Goal: Transaction & Acquisition: Download file/media

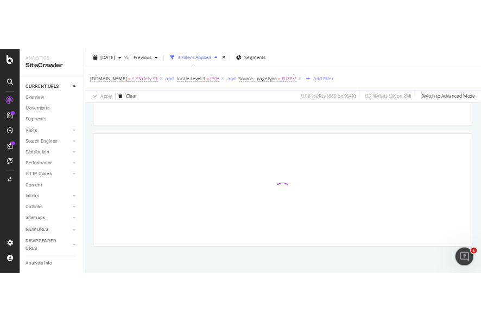
scroll to position [217, 0]
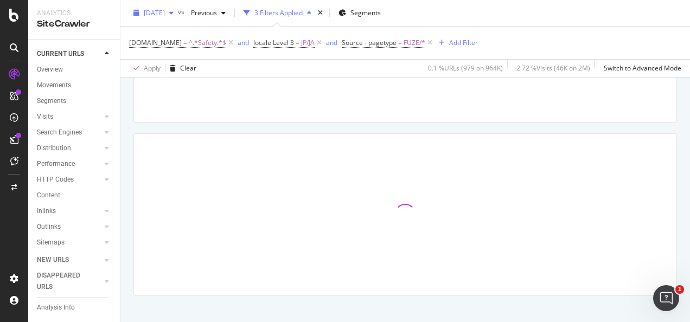
click at [165, 12] on span "[DATE]" at bounding box center [154, 12] width 21 height 9
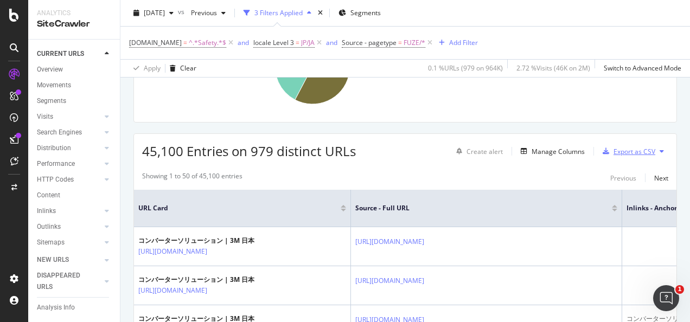
click at [480, 150] on div "Export as CSV" at bounding box center [635, 151] width 42 height 9
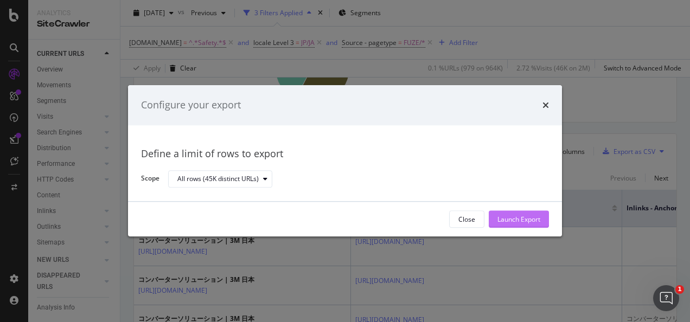
click at [480, 220] on div "Launch Export" at bounding box center [519, 219] width 43 height 9
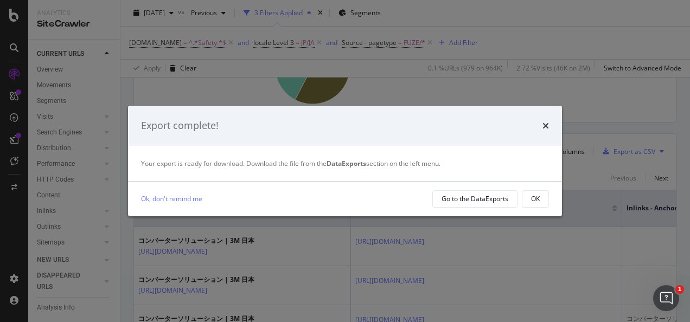
drag, startPoint x: 531, startPoint y: 199, endPoint x: 504, endPoint y: 177, distance: 34.0
click at [480, 199] on div "OK" at bounding box center [535, 198] width 9 height 9
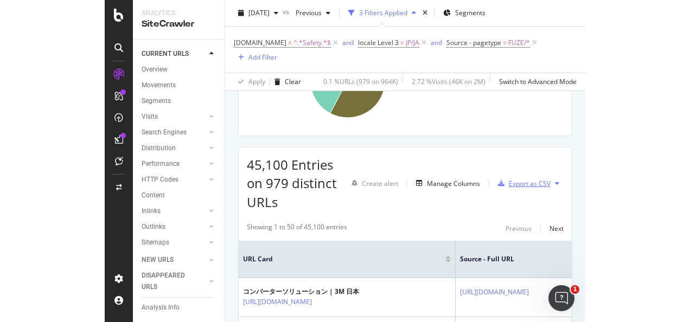
scroll to position [230, 0]
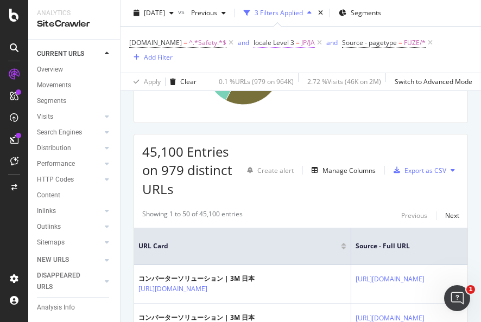
click at [302, 40] on span "JP/JA" at bounding box center [308, 42] width 14 height 15
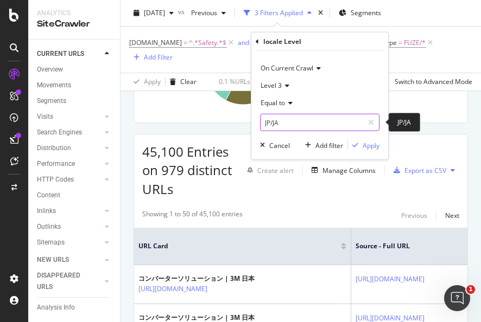
click at [289, 120] on input "JP/JA" at bounding box center [311, 122] width 103 height 17
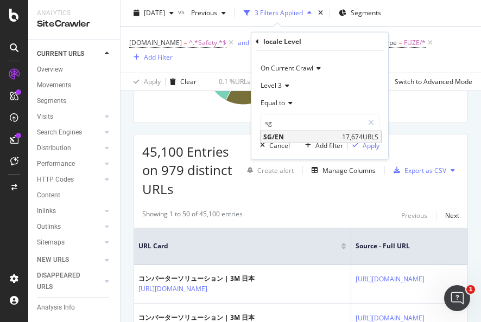
click at [297, 137] on span "SG/EN" at bounding box center [301, 136] width 76 height 9
type input "SG/EN"
click at [359, 147] on div "button" at bounding box center [355, 145] width 15 height 7
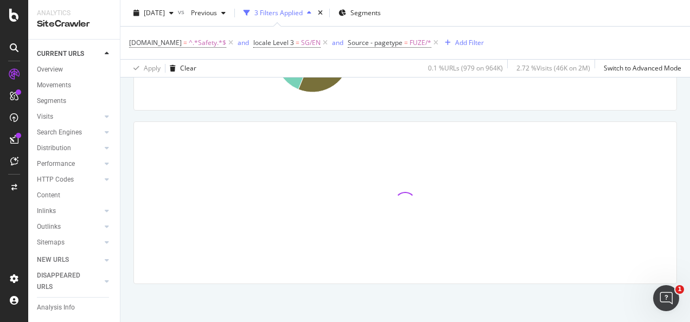
scroll to position [217, 0]
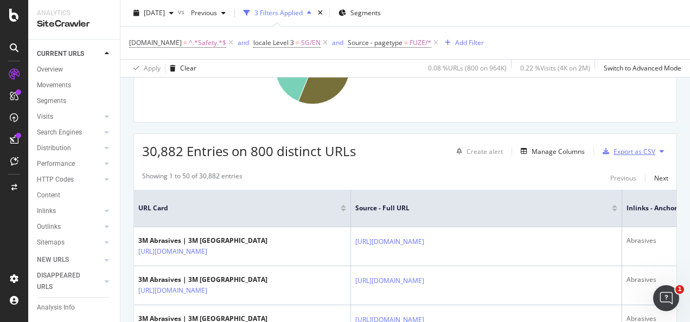
click at [480, 150] on div "Export as CSV" at bounding box center [635, 151] width 42 height 9
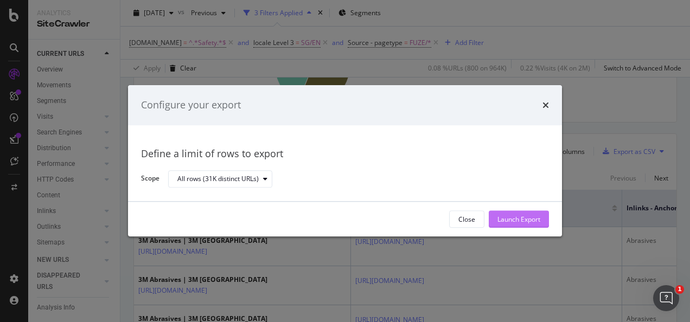
click at [480, 218] on div "Launch Export" at bounding box center [519, 219] width 43 height 9
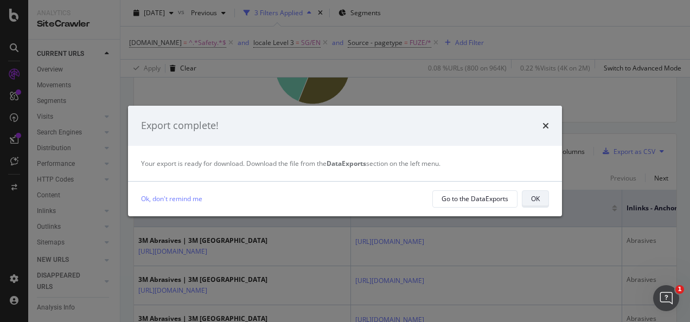
click at [480, 196] on div "OK" at bounding box center [535, 198] width 9 height 9
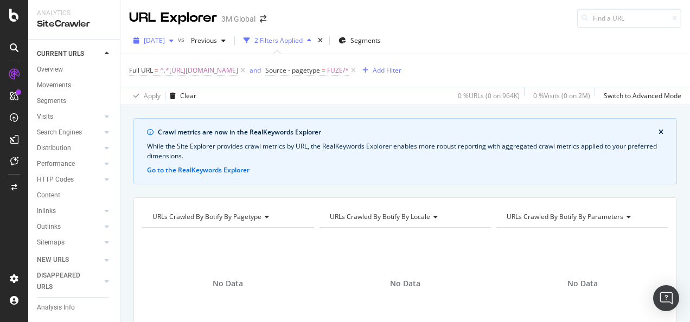
click at [162, 34] on div "[DATE]" at bounding box center [153, 41] width 49 height 16
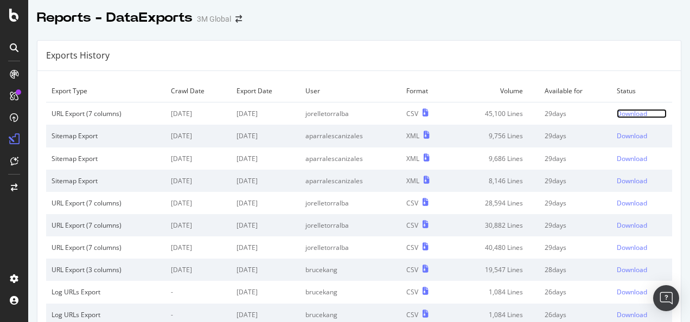
click at [617, 110] on div "Download" at bounding box center [632, 113] width 30 height 9
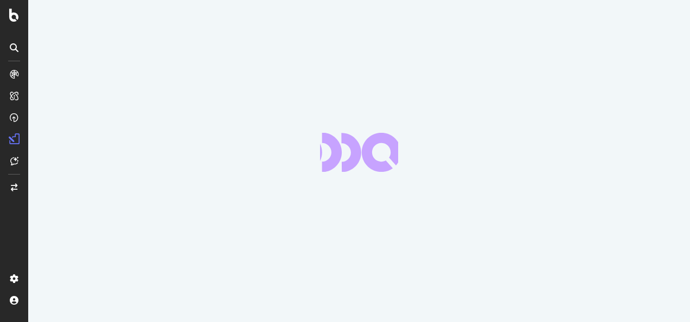
drag, startPoint x: 0, startPoint y: 0, endPoint x: 430, endPoint y: 38, distance: 432.0
click at [445, 47] on div at bounding box center [359, 161] width 662 height 322
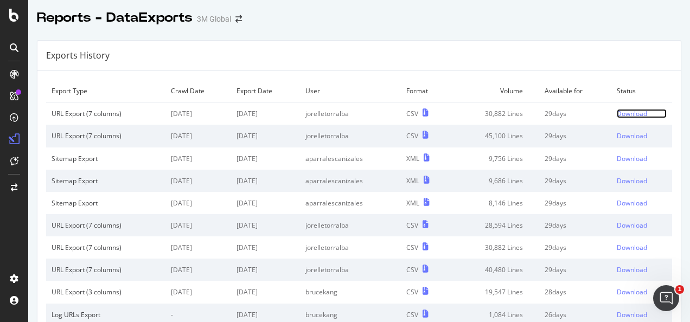
click at [621, 115] on div "Download" at bounding box center [632, 113] width 30 height 9
